Goal: Task Accomplishment & Management: Manage account settings

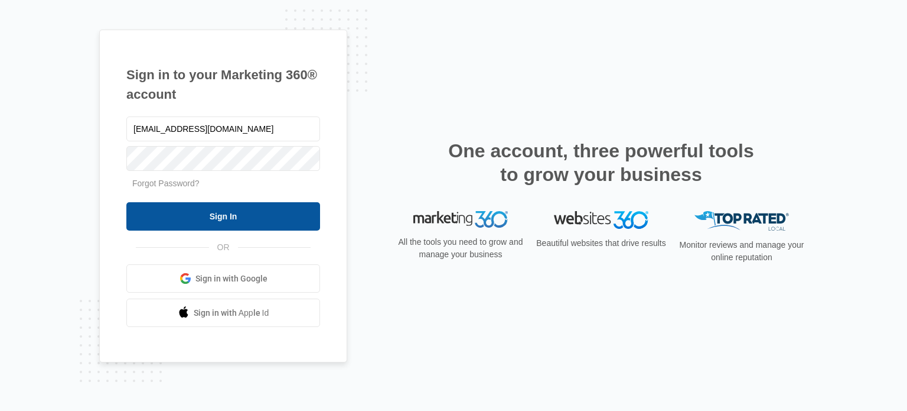
click at [222, 220] on input "Sign In" at bounding box center [223, 216] width 194 height 28
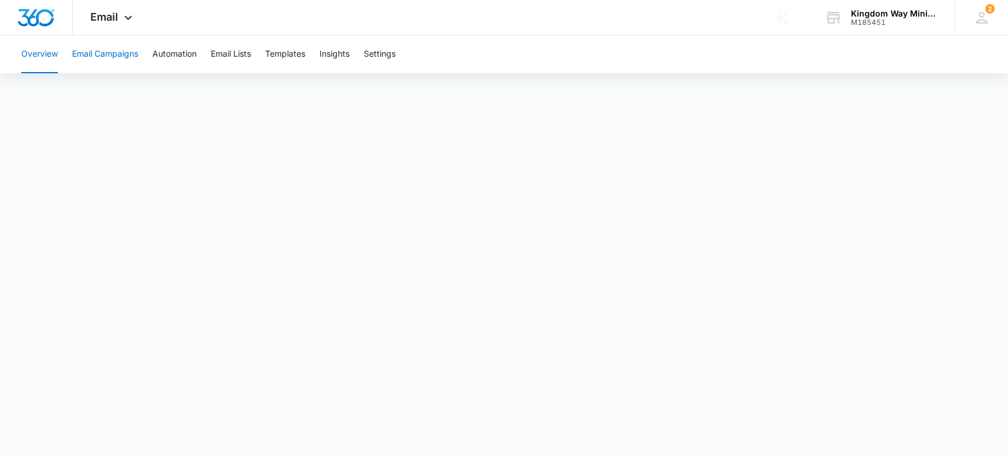
click at [103, 60] on button "Email Campaigns" at bounding box center [105, 54] width 66 height 38
